Goal: Task Accomplishment & Management: Complete application form

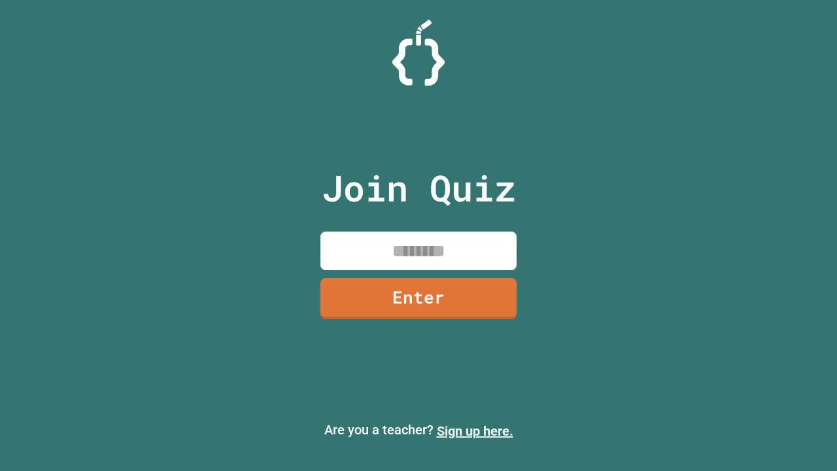
click at [475, 431] on link "Sign up here." at bounding box center [475, 431] width 76 height 16
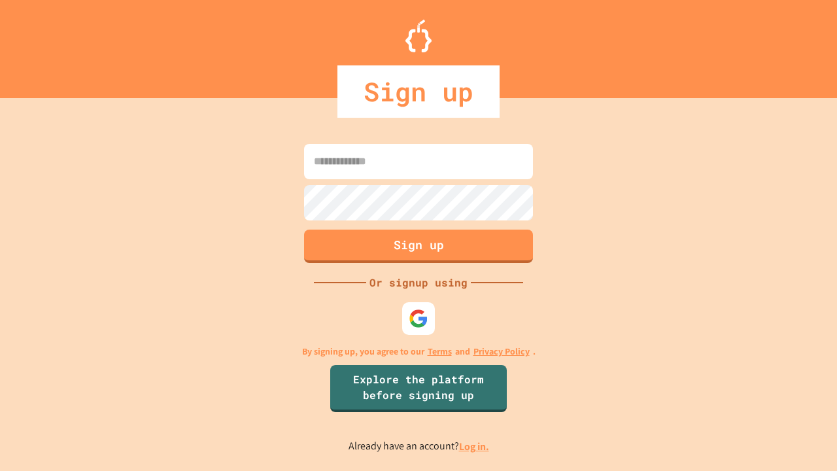
click at [475, 446] on link "Log in." at bounding box center [474, 446] width 30 height 14
